Goal: Task Accomplishment & Management: Use online tool/utility

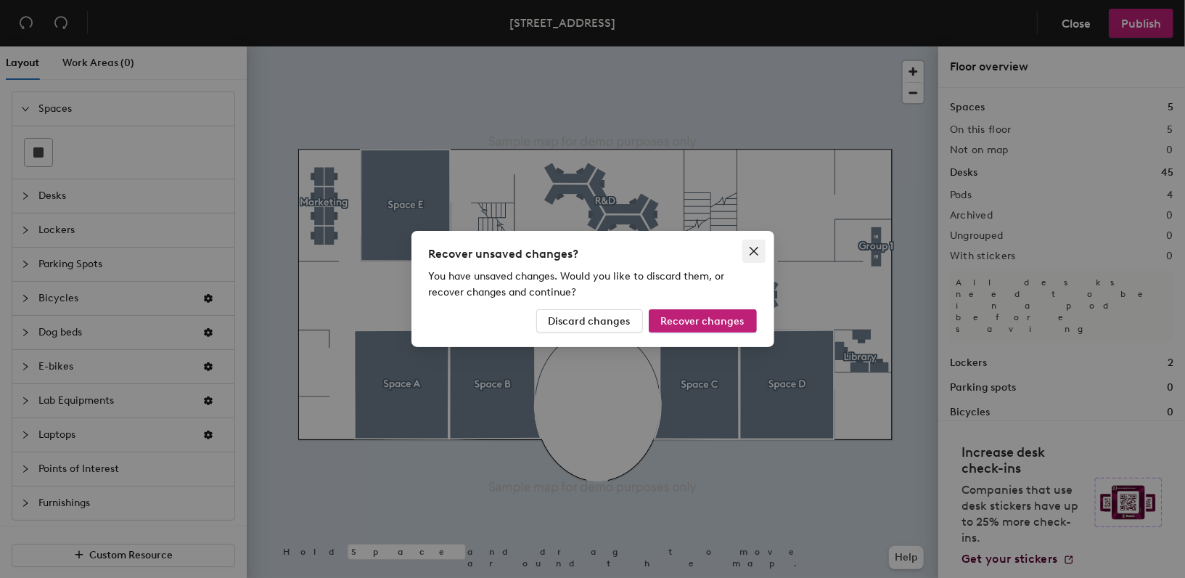
click at [755, 258] on button "Close" at bounding box center [753, 250] width 23 height 23
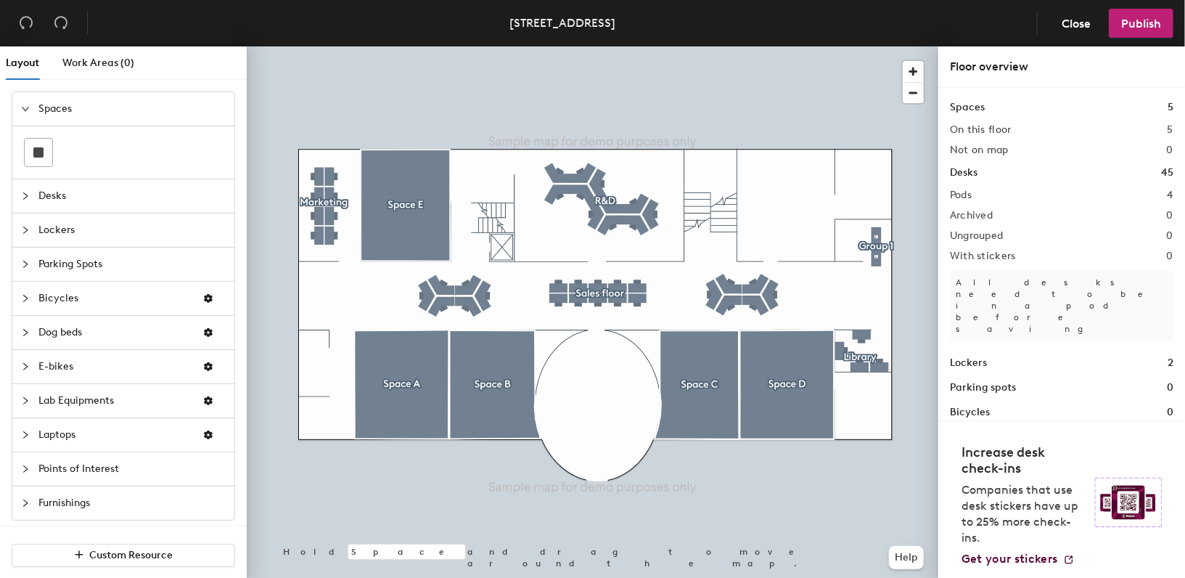
click at [64, 262] on span "Parking Spots" at bounding box center [131, 263] width 187 height 33
click at [875, 46] on div at bounding box center [593, 46] width 692 height 0
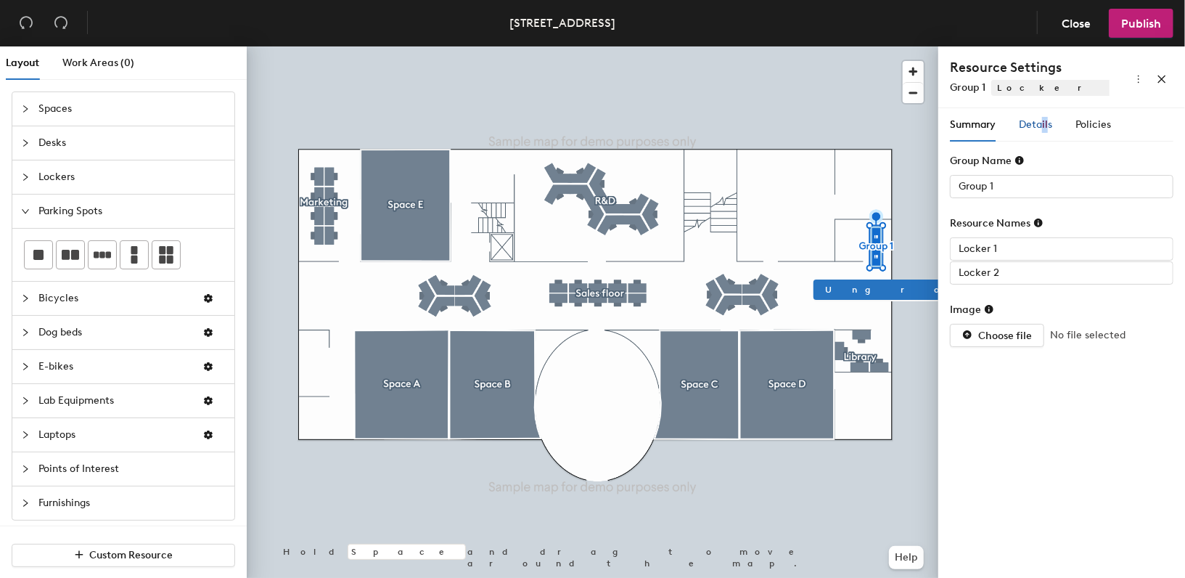
click at [1049, 124] on span "Details" at bounding box center [1035, 124] width 33 height 12
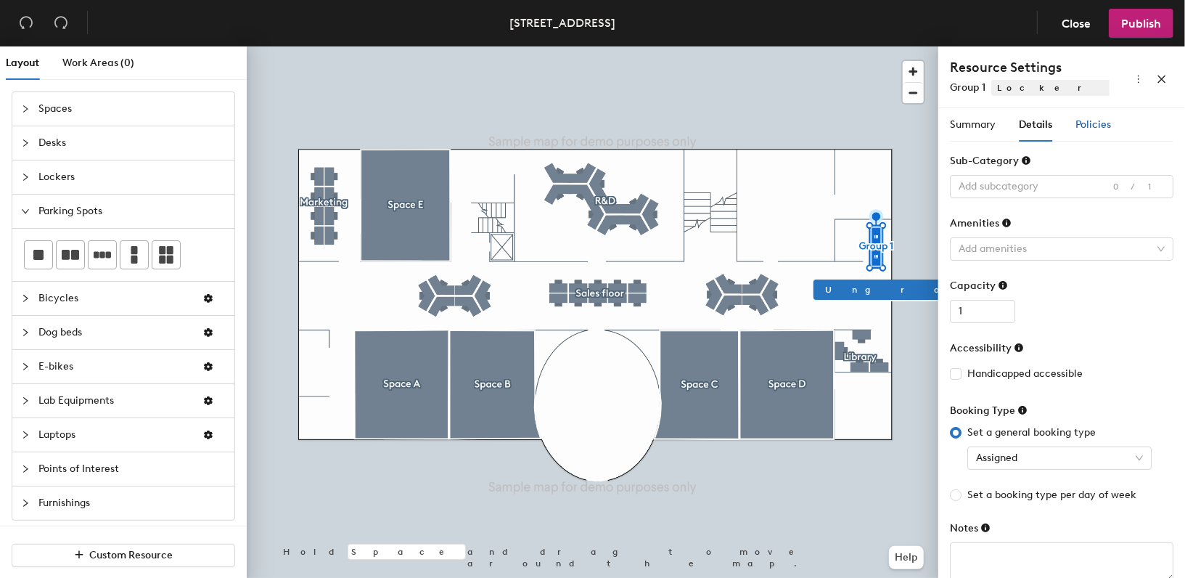
click at [1091, 125] on span "Policies" at bounding box center [1093, 124] width 36 height 12
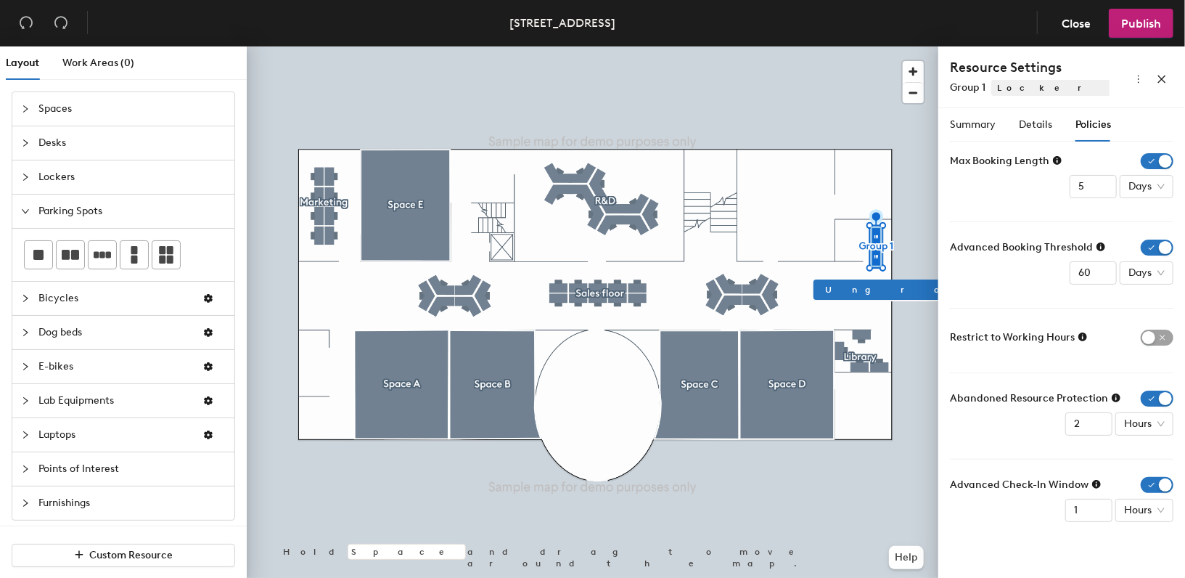
click at [1115, 394] on icon at bounding box center [1116, 397] width 9 height 9
click at [1162, 102] on div "Resource Settings Group 1 Lockers" at bounding box center [1061, 77] width 247 height 62
